Goal: Task Accomplishment & Management: Manage account settings

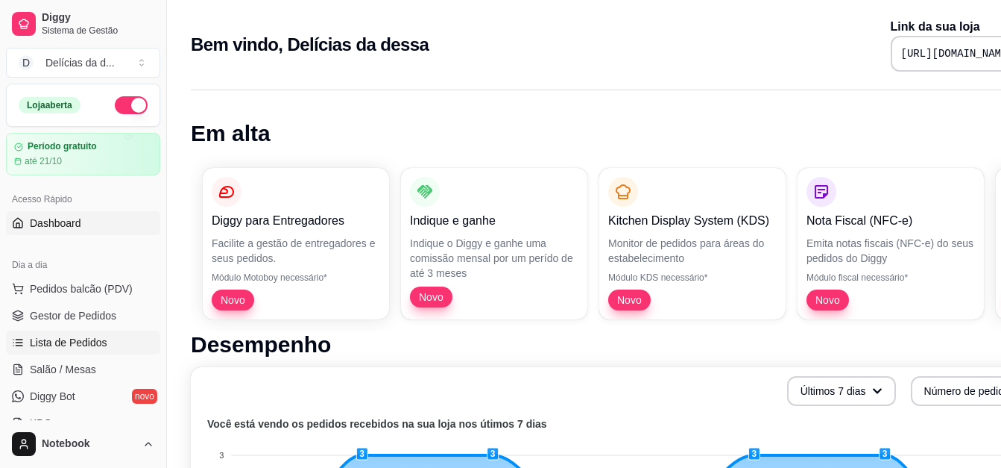
click at [92, 347] on span "Lista de Pedidos" at bounding box center [69, 342] width 78 height 15
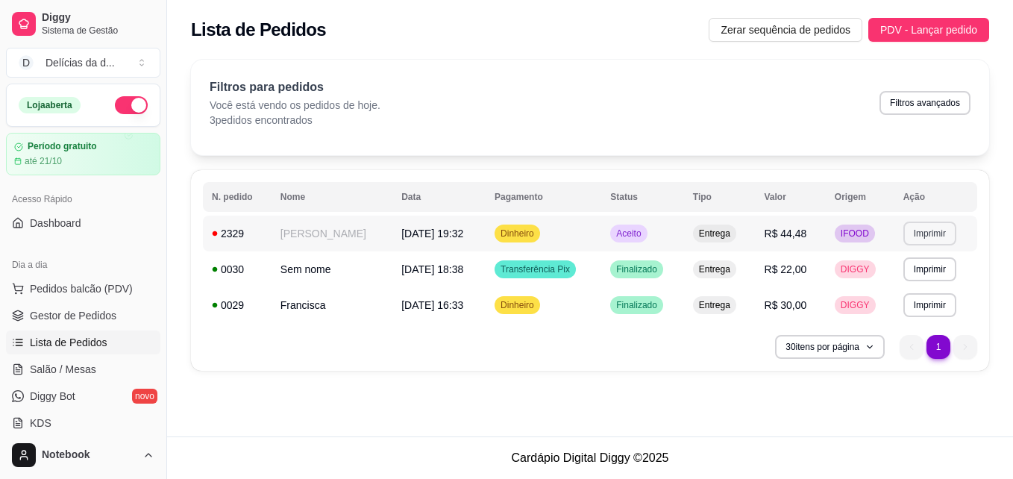
click at [931, 230] on button "Imprimir" at bounding box center [929, 233] width 53 height 24
click at [898, 283] on button "IMPRESSORA" at bounding box center [899, 285] width 104 height 23
click at [927, 231] on button "Imprimir" at bounding box center [929, 232] width 51 height 23
click at [912, 283] on button "IMPRESSORA" at bounding box center [899, 285] width 104 height 23
click at [459, 243] on td "[DATE] 19:32" at bounding box center [438, 234] width 93 height 36
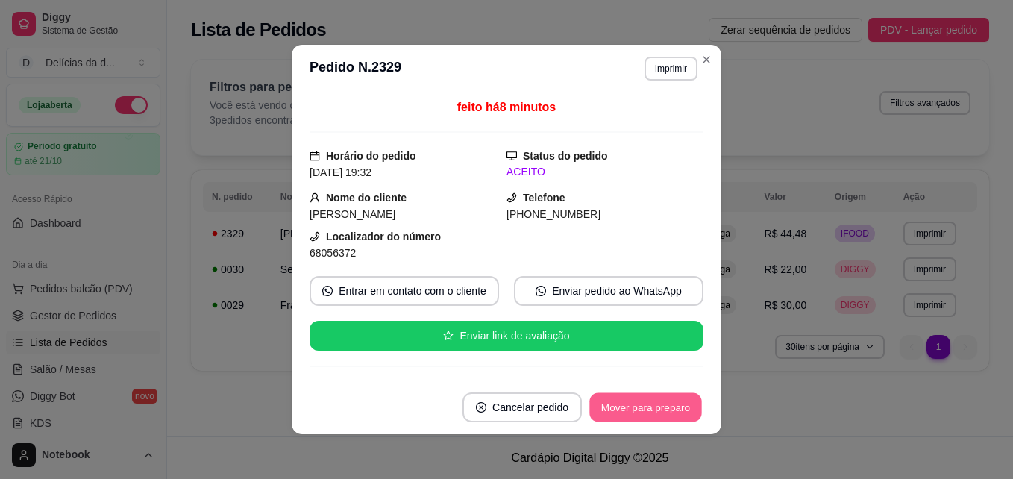
click at [635, 407] on button "Mover para preparo" at bounding box center [645, 407] width 112 height 29
click at [649, 400] on button "Mover para entrega" at bounding box center [646, 407] width 112 height 29
click at [649, 400] on button "Mover para finalizado" at bounding box center [642, 407] width 120 height 29
